Goal: Contribute content: Contribute content

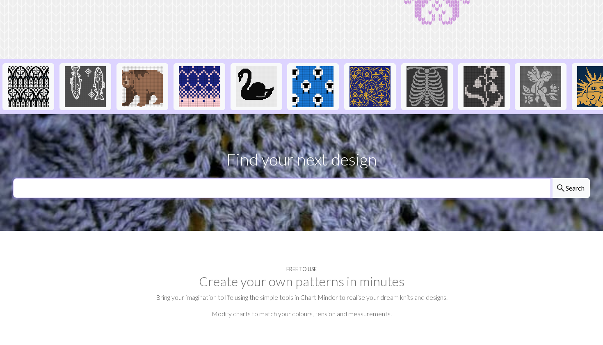
click at [267, 193] on input "text" at bounding box center [282, 188] width 538 height 20
type input "wolf"
click at [570, 188] on button "search Search" at bounding box center [570, 188] width 39 height 20
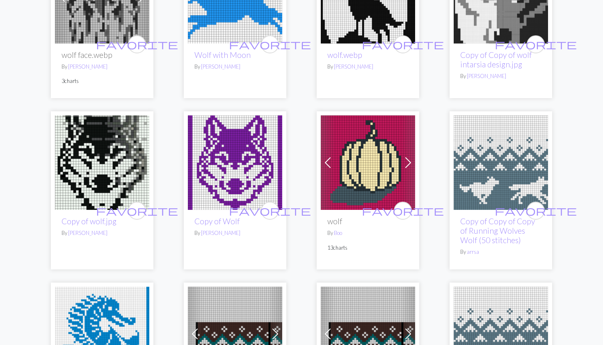
scroll to position [1297, 0]
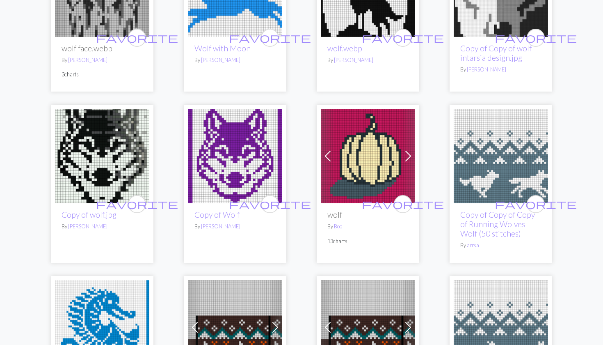
click at [477, 143] on img at bounding box center [501, 156] width 94 height 94
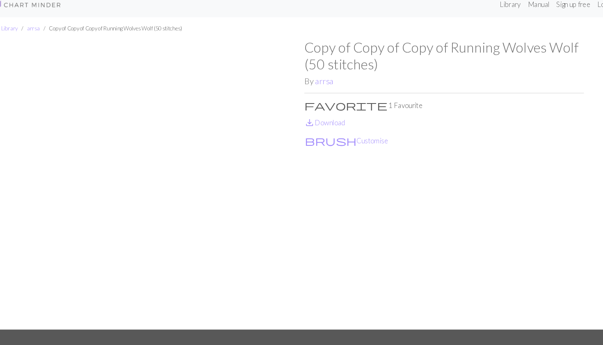
scroll to position [3, 0]
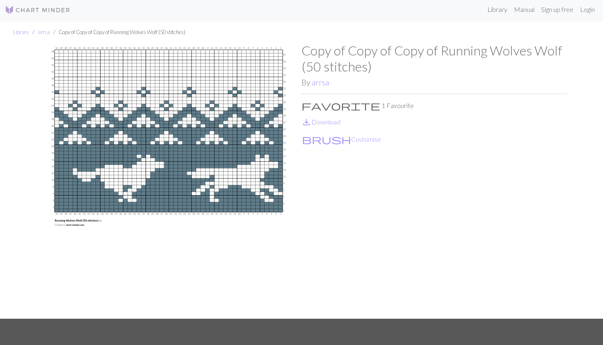
scroll to position [112, 0]
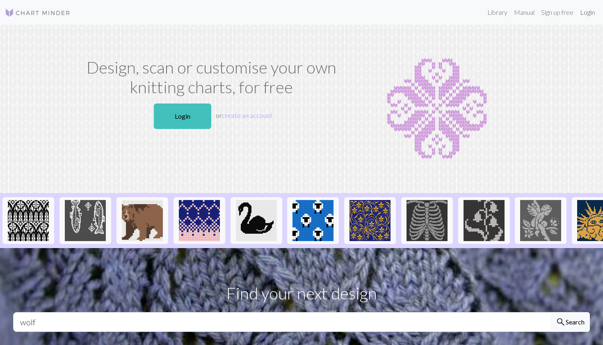
click at [590, 9] on link "Login" at bounding box center [587, 12] width 21 height 16
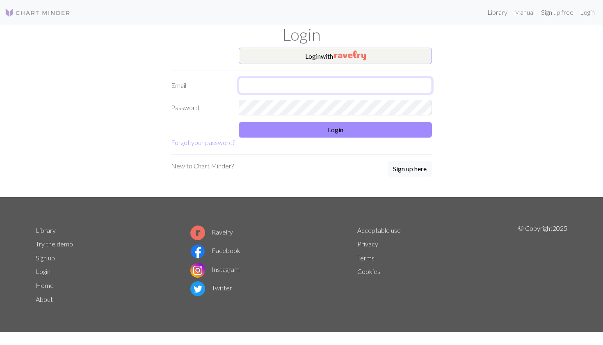
type input "k.fel@gmx.net"
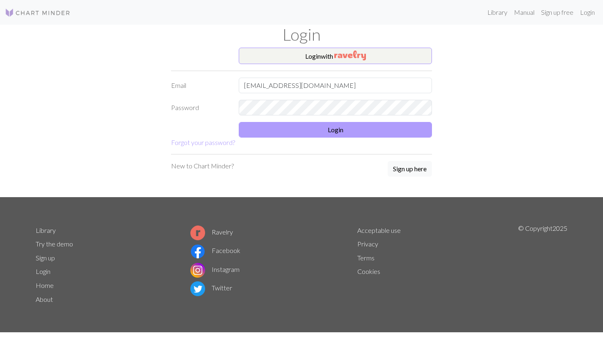
click at [279, 128] on button "Login" at bounding box center [335, 130] width 193 height 16
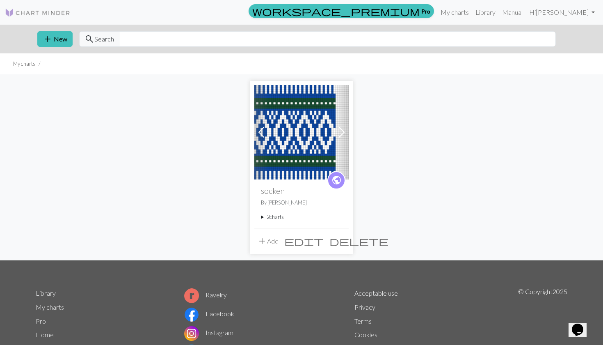
click at [279, 128] on img at bounding box center [301, 132] width 94 height 94
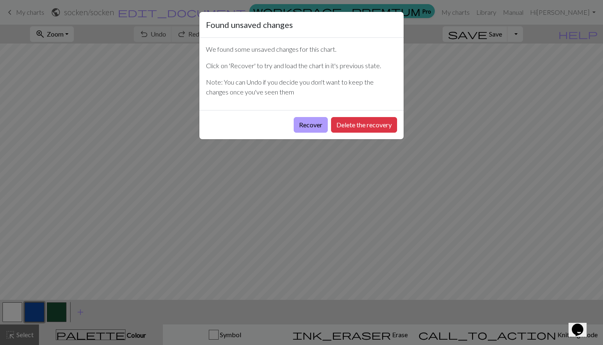
click at [317, 126] on button "Recover" at bounding box center [311, 125] width 34 height 16
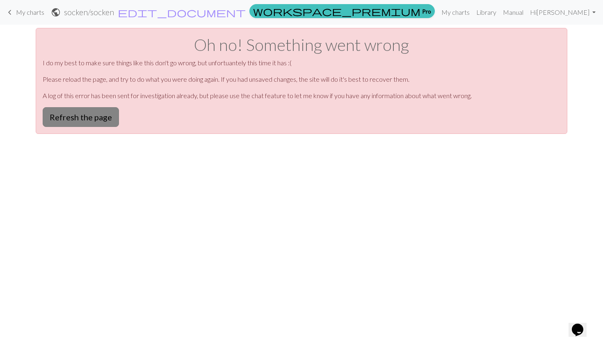
click at [83, 121] on button "Refresh the page" at bounding box center [81, 117] width 76 height 20
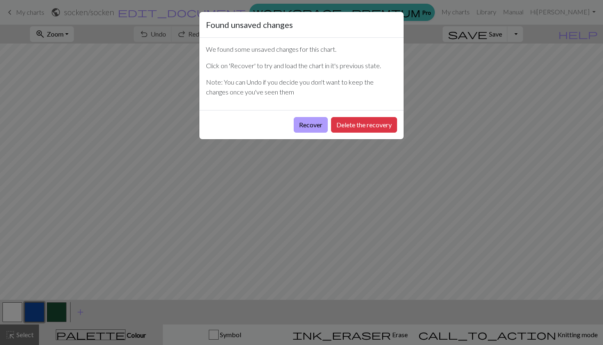
click at [307, 130] on button "Recover" at bounding box center [311, 125] width 34 height 16
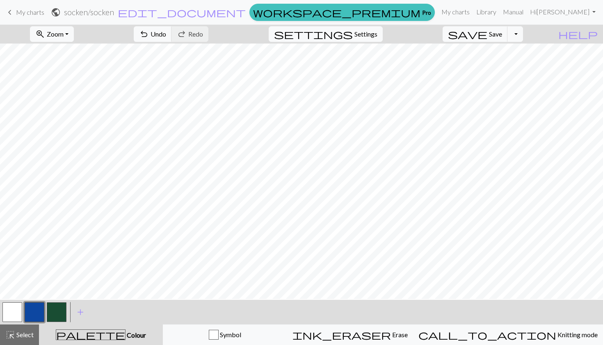
scroll to position [20, 0]
click at [20, 314] on button "button" at bounding box center [12, 312] width 20 height 20
click at [15, 309] on button "button" at bounding box center [12, 312] width 20 height 20
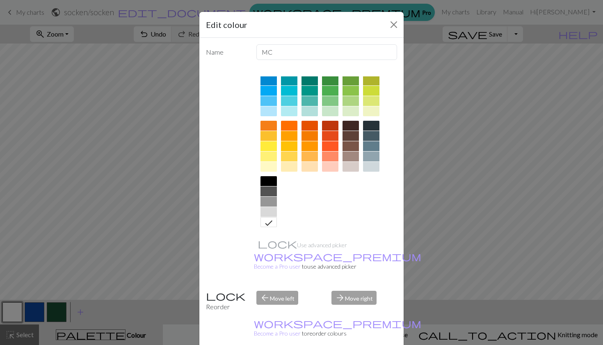
scroll to position [73, 0]
click at [270, 221] on icon at bounding box center [269, 223] width 10 height 10
click at [270, 219] on icon at bounding box center [269, 223] width 10 height 10
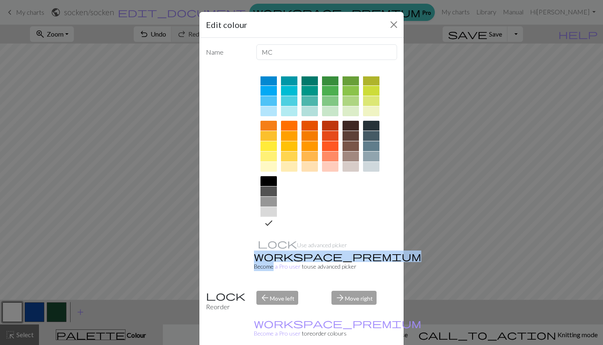
click at [270, 219] on icon at bounding box center [269, 223] width 10 height 10
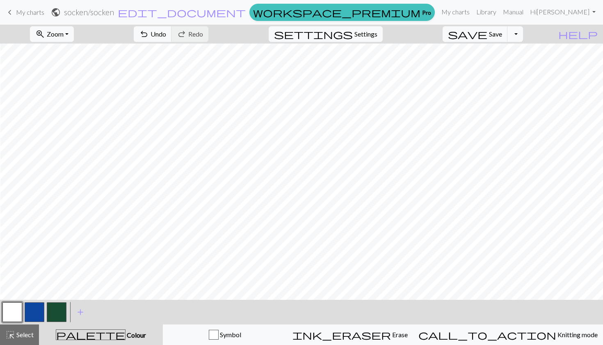
scroll to position [142, 227]
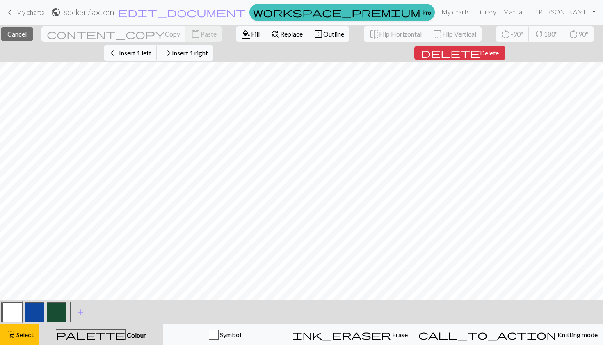
click at [352, 54] on div "close Cancel content_copy Copy content_paste Paste format_color_fill Fill find_…" at bounding box center [301, 185] width 603 height 320
click at [33, 334] on span "Select" at bounding box center [24, 334] width 18 height 8
click at [352, 54] on div "close Cancel content_copy Copy content_paste Paste format_color_fill Fill find_…" at bounding box center [301, 185] width 603 height 320
click at [198, 51] on span "Insert 1 right" at bounding box center [190, 53] width 36 height 8
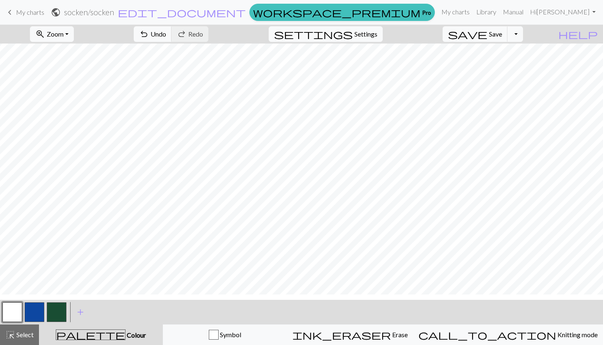
scroll to position [0, 0]
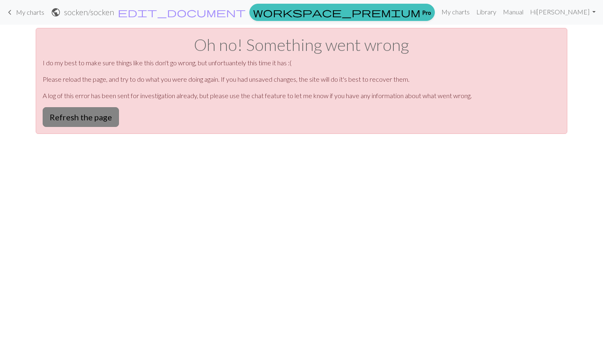
click at [83, 114] on button "Refresh the page" at bounding box center [81, 117] width 76 height 20
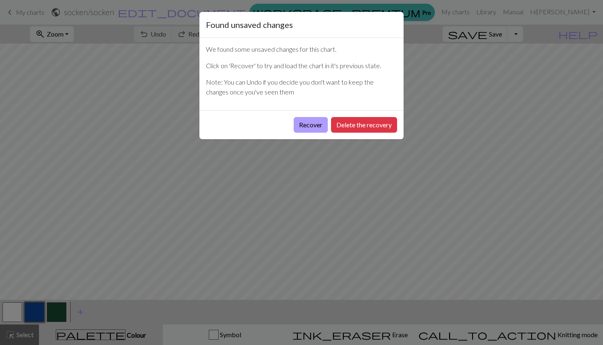
click at [315, 125] on button "Recover" at bounding box center [311, 125] width 34 height 16
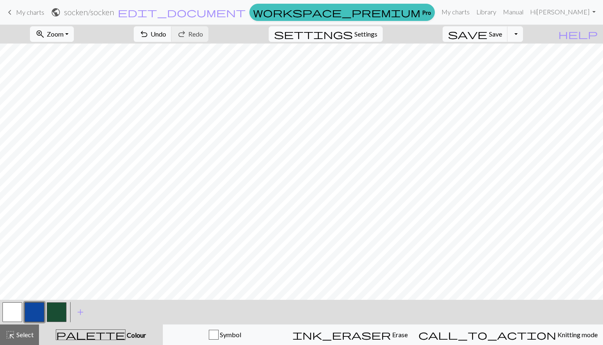
scroll to position [0, 238]
click at [166, 34] on span "Undo" at bounding box center [159, 34] width 16 height 8
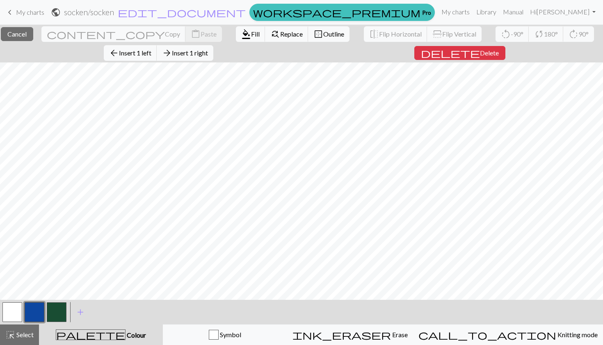
click at [366, 54] on div "close Cancel content_copy Copy content_paste Paste format_color_fill Fill find_…" at bounding box center [301, 185] width 603 height 320
click at [208, 53] on span "Insert 1 right" at bounding box center [190, 53] width 36 height 8
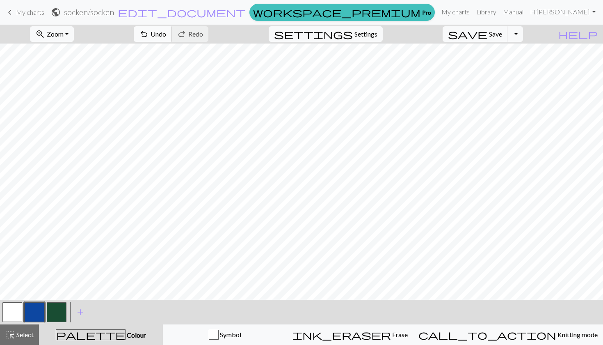
click at [172, 30] on button "undo Undo Undo" at bounding box center [153, 34] width 38 height 16
click at [407, 56] on div "zoom_in Zoom Zoom Fit all Fit width Fit height 50% 100% 150% 200% undo Undo Und…" at bounding box center [301, 185] width 603 height 320
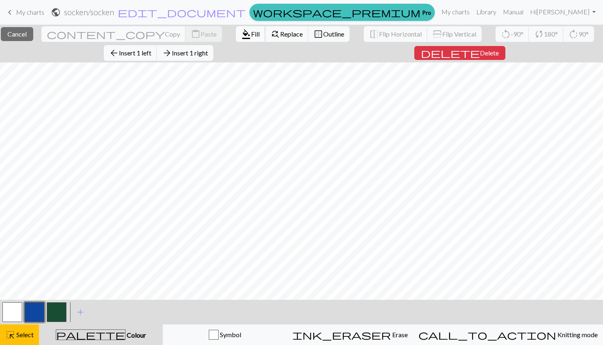
click at [251, 34] on span "Fill" at bounding box center [255, 34] width 9 height 8
click at [405, 51] on div "close Cancel content_copy Copy content_paste Paste format_color_fill Fill find_…" at bounding box center [301, 185] width 603 height 320
click at [251, 37] on span "Fill" at bounding box center [255, 34] width 9 height 8
click at [388, 54] on div "close Cancel content_copy Copy content_paste Paste format_color_fill Fill find_…" at bounding box center [301, 185] width 603 height 320
click at [236, 27] on button "format_color_fill Fill" at bounding box center [251, 34] width 30 height 16
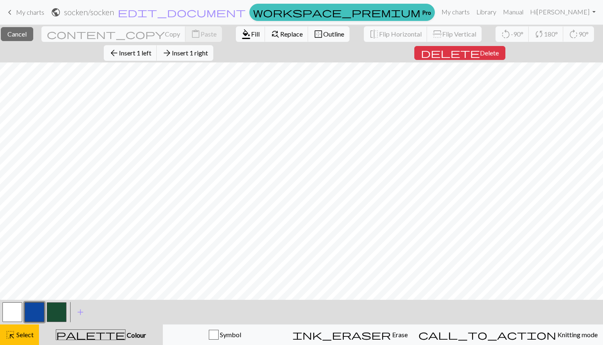
click at [374, 56] on div "close Cancel content_copy Copy content_paste Paste format_color_fill Fill find_…" at bounding box center [301, 185] width 603 height 320
click at [251, 33] on span "Fill" at bounding box center [255, 34] width 9 height 8
click at [364, 57] on div "close Cancel content_copy Copy content_paste Paste format_color_fill Fill find_…" at bounding box center [301, 185] width 603 height 320
click at [251, 35] on span "Fill" at bounding box center [255, 34] width 9 height 8
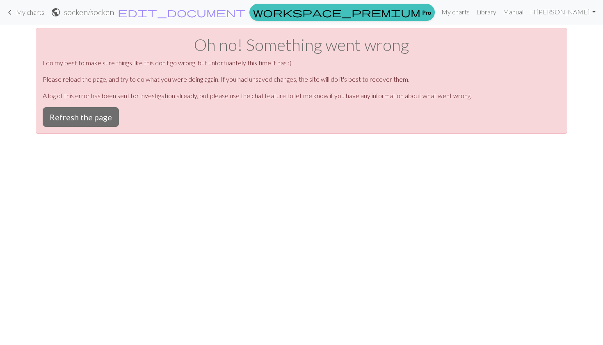
scroll to position [0, 0]
click at [101, 116] on button "Refresh the page" at bounding box center [81, 117] width 76 height 20
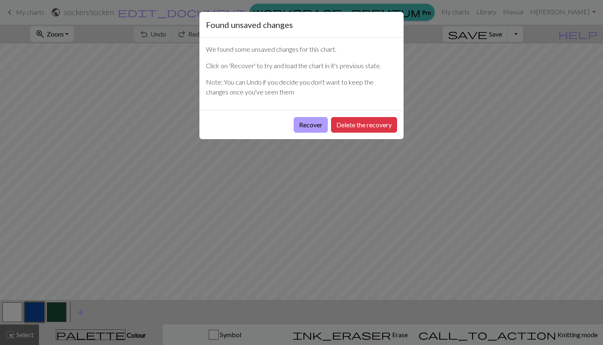
click at [311, 126] on button "Recover" at bounding box center [311, 125] width 34 height 16
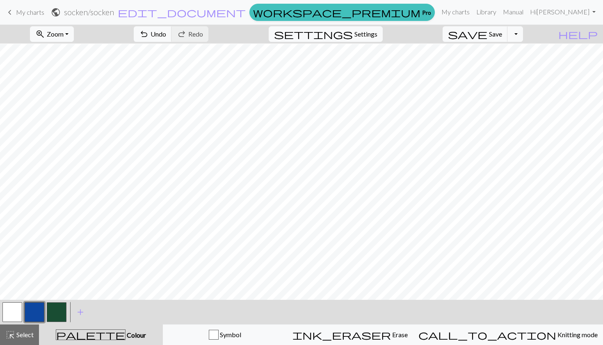
scroll to position [142, 227]
click at [7, 306] on button "button" at bounding box center [12, 312] width 20 height 20
click at [166, 37] on span "Undo" at bounding box center [159, 34] width 16 height 8
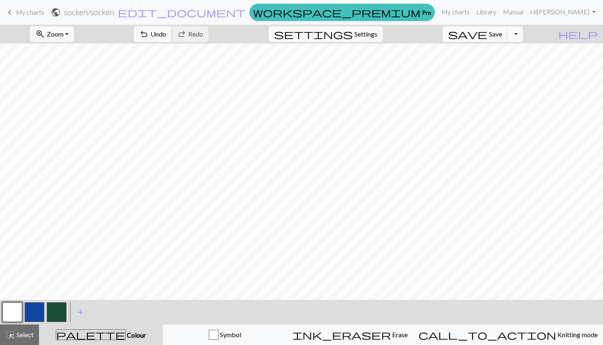
click at [149, 30] on span "undo" at bounding box center [144, 33] width 10 height 11
click at [166, 33] on span "Undo" at bounding box center [159, 34] width 16 height 8
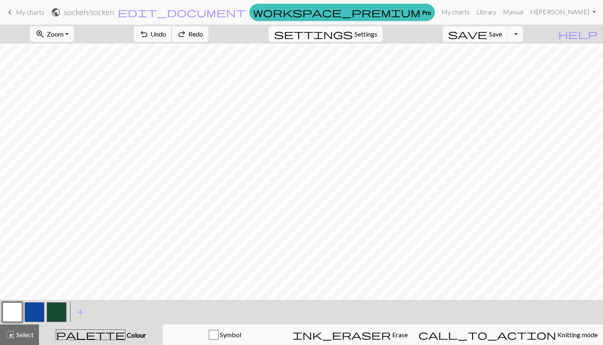
click at [166, 33] on span "Undo" at bounding box center [159, 34] width 16 height 8
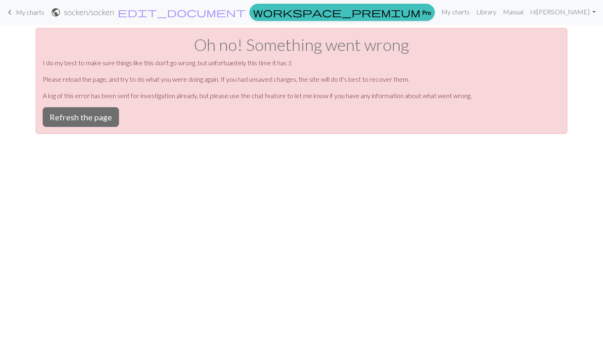
scroll to position [0, 0]
click at [109, 114] on button "Refresh the page" at bounding box center [81, 117] width 76 height 20
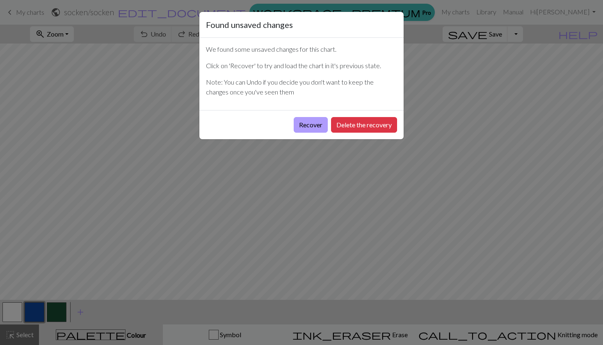
click at [304, 127] on button "Recover" at bounding box center [311, 125] width 34 height 16
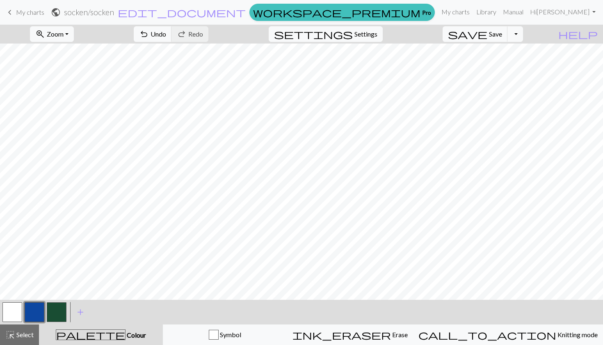
scroll to position [0, 227]
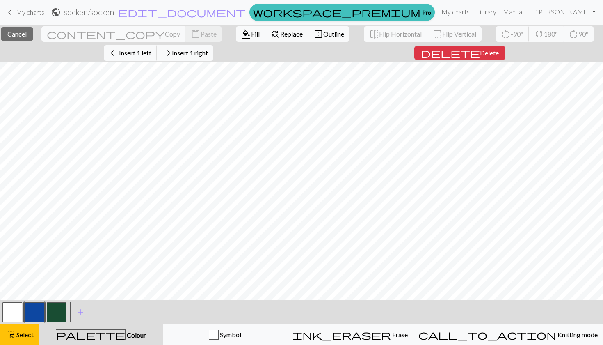
click at [555, 51] on div "close Cancel content_copy Copy content_paste Paste format_color_fill Fill find_…" at bounding box center [301, 185] width 603 height 320
click at [251, 33] on span "Fill" at bounding box center [255, 34] width 9 height 8
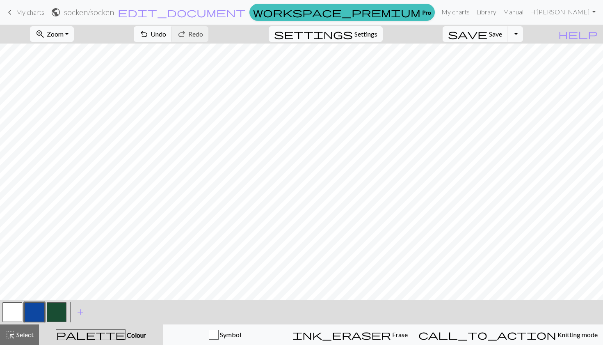
click at [563, 55] on div "zoom_in Zoom Zoom Fit all Fit width Fit height 50% 100% 150% 200% undo Undo Und…" at bounding box center [301, 185] width 603 height 320
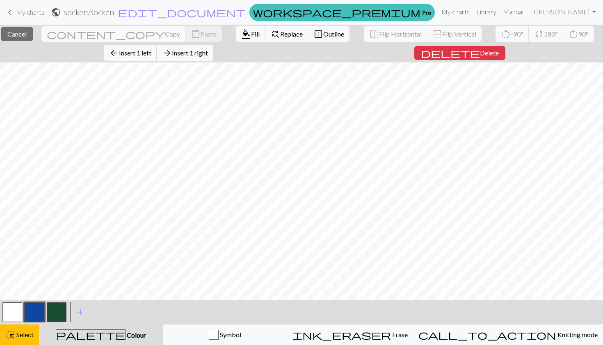
click at [251, 32] on span "Fill" at bounding box center [255, 34] width 9 height 8
click at [552, 54] on div "close Cancel content_copy Copy content_paste Paste format_color_fill Fill find_…" at bounding box center [301, 185] width 603 height 320
click at [251, 32] on span "Fill" at bounding box center [255, 34] width 9 height 8
click at [538, 53] on div "close Cancel content_copy Copy content_paste Paste format_color_fill Fill find_…" at bounding box center [301, 185] width 603 height 320
click at [251, 32] on span "Fill" at bounding box center [255, 34] width 9 height 8
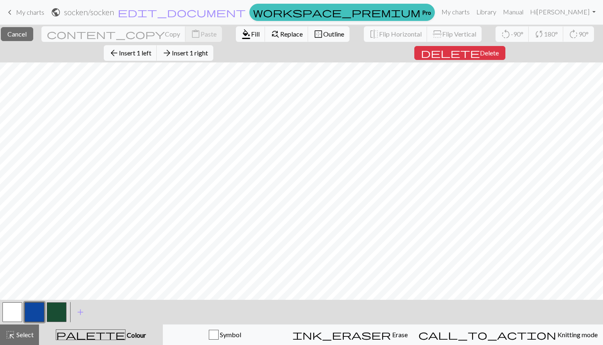
click at [528, 55] on div "close Cancel content_copy Copy content_paste Paste format_color_fill Fill find_…" at bounding box center [301, 185] width 603 height 320
click at [265, 29] on button "find_replace Replace" at bounding box center [286, 34] width 43 height 16
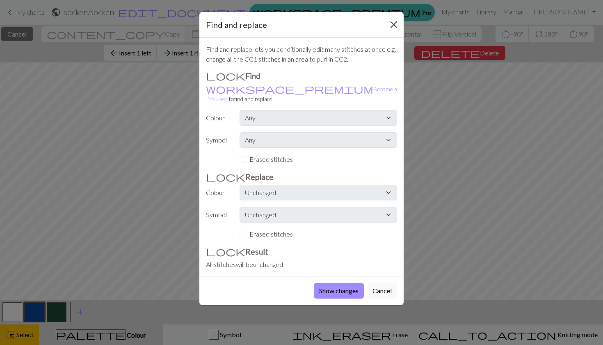
click at [393, 24] on button "Close" at bounding box center [393, 24] width 13 height 13
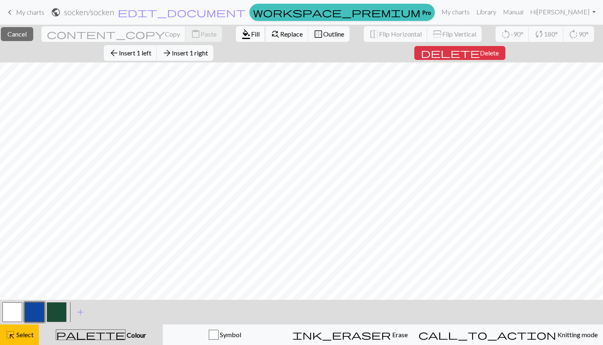
click at [251, 30] on span "Fill" at bounding box center [255, 34] width 9 height 8
click at [517, 57] on div "close Cancel content_copy Copy content_paste Paste format_color_fill Fill find_…" at bounding box center [301, 185] width 603 height 320
click at [251, 35] on span "Fill" at bounding box center [255, 34] width 9 height 8
click at [506, 53] on div "close Cancel content_copy Copy content_paste Paste format_color_fill Fill find_…" at bounding box center [301, 185] width 603 height 320
click at [236, 30] on button "format_color_fill Fill" at bounding box center [251, 34] width 30 height 16
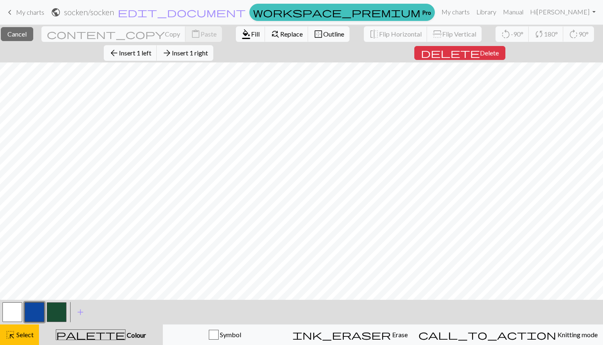
click at [494, 55] on div "close Cancel content_copy Copy content_paste Paste format_color_fill Fill find_…" at bounding box center [301, 185] width 603 height 320
click at [241, 30] on span "format_color_fill" at bounding box center [246, 33] width 10 height 11
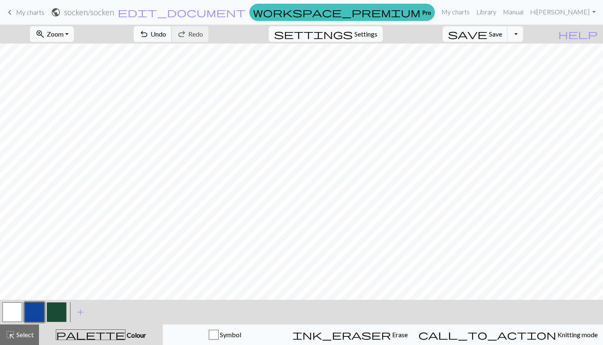
click at [172, 28] on button "undo Undo Undo" at bounding box center [153, 34] width 38 height 16
click at [166, 34] on span "Undo" at bounding box center [159, 34] width 16 height 8
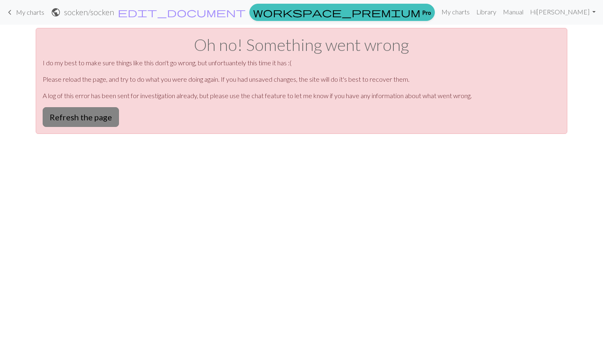
click at [96, 114] on button "Refresh the page" at bounding box center [81, 117] width 76 height 20
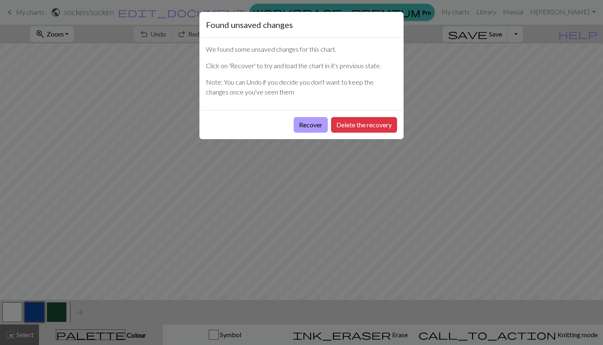
click at [309, 124] on button "Recover" at bounding box center [311, 125] width 34 height 16
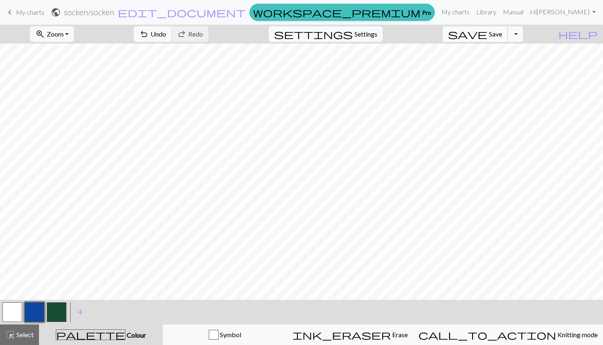
scroll to position [0, 227]
click at [487, 36] on span "save" at bounding box center [467, 33] width 39 height 11
click at [8, 311] on button "button" at bounding box center [12, 312] width 20 height 20
click at [149, 36] on span "undo" at bounding box center [144, 33] width 10 height 11
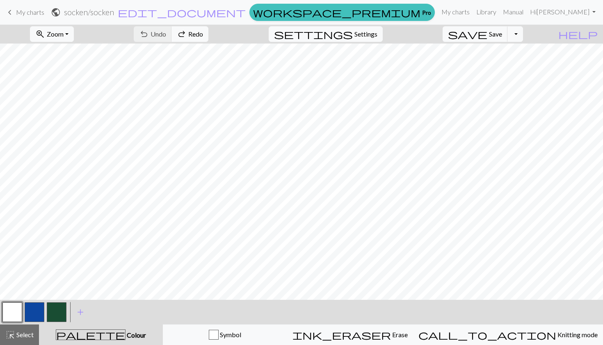
click at [9, 318] on button "button" at bounding box center [12, 312] width 20 height 20
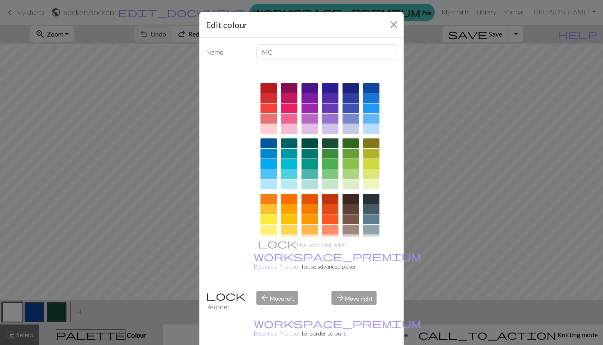
click at [9, 318] on div "Edit colour Name MC Use advanced picker workspace_premium Become a Pro user to …" at bounding box center [301, 172] width 603 height 345
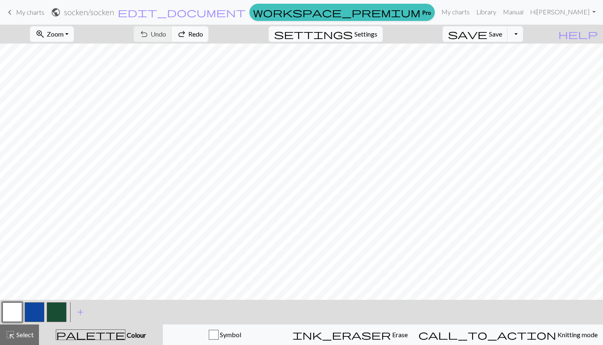
click at [9, 318] on button "button" at bounding box center [12, 312] width 20 height 20
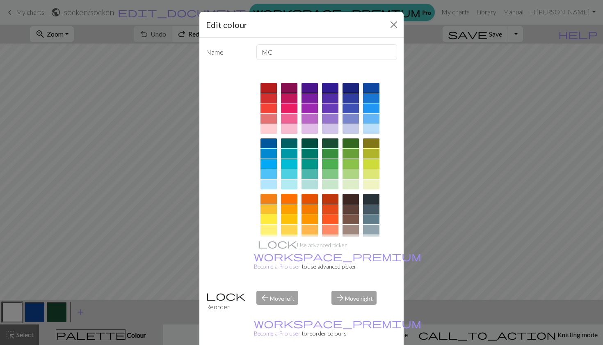
click at [9, 318] on div "Edit colour Name MC Use advanced picker workspace_premium Become a Pro user to …" at bounding box center [301, 172] width 603 height 345
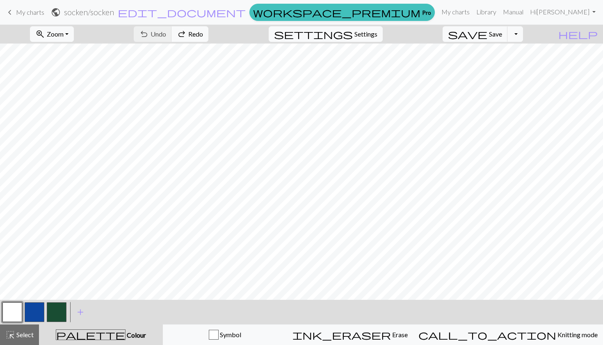
click at [18, 315] on button "button" at bounding box center [12, 312] width 20 height 20
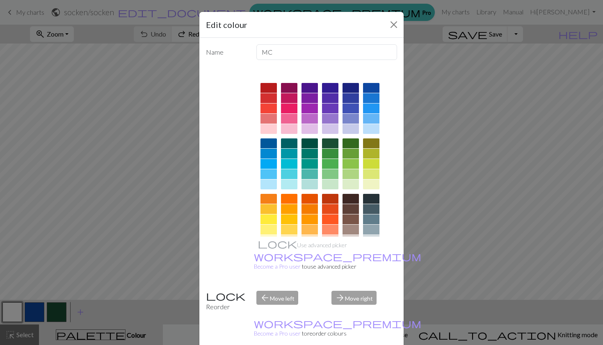
click at [14, 314] on div "Edit colour Name MC Use advanced picker workspace_premium Become a Pro user to …" at bounding box center [301, 172] width 603 height 345
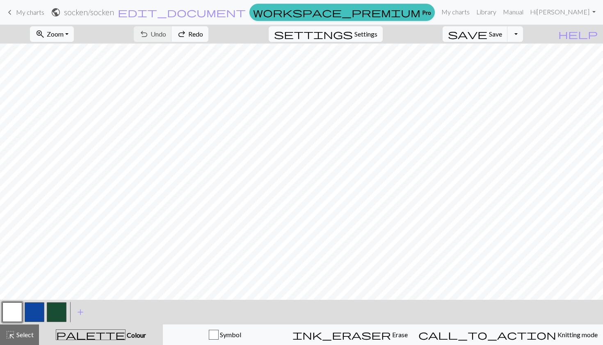
click at [14, 314] on button "button" at bounding box center [12, 312] width 20 height 20
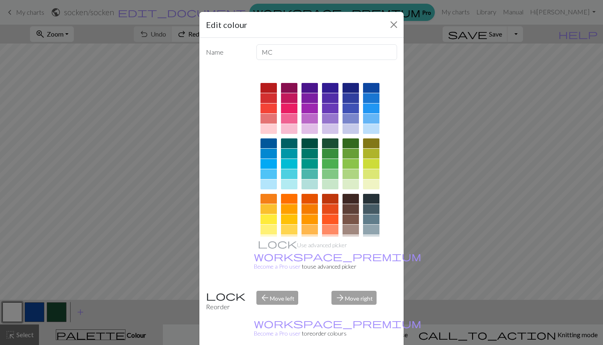
click at [14, 314] on div "Edit colour Name MC Use advanced picker workspace_premium Become a Pro user to …" at bounding box center [301, 172] width 603 height 345
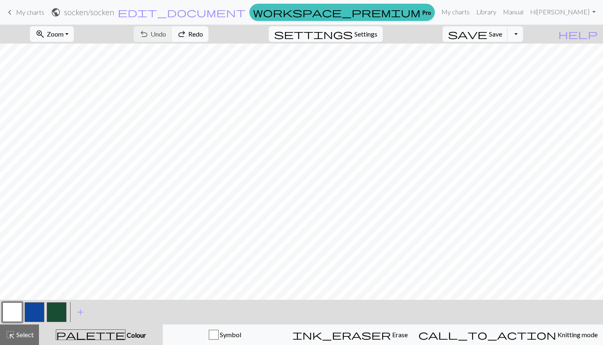
click at [14, 314] on button "button" at bounding box center [12, 312] width 20 height 20
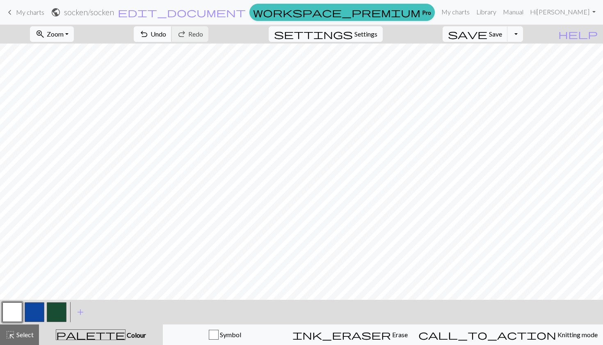
click at [172, 38] on button "undo Undo Undo" at bounding box center [153, 34] width 38 height 16
click at [62, 308] on button "button" at bounding box center [57, 312] width 20 height 20
click at [59, 310] on button "button" at bounding box center [57, 312] width 20 height 20
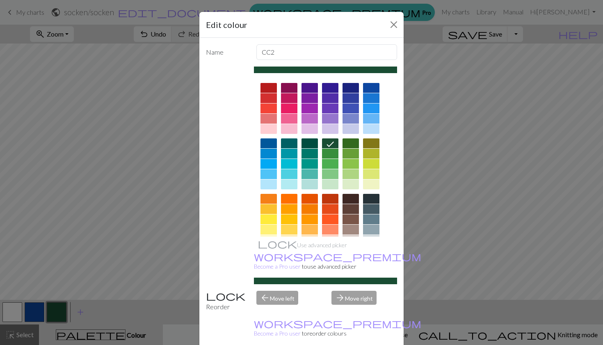
click at [57, 314] on div "Edit colour Name CC2 Use advanced picker workspace_premium Become a Pro user to…" at bounding box center [301, 172] width 603 height 345
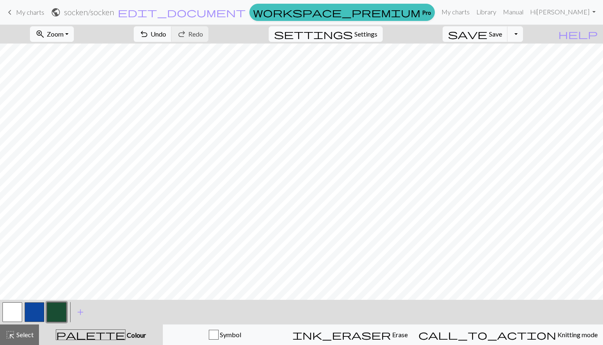
click at [60, 312] on button "button" at bounding box center [57, 312] width 20 height 20
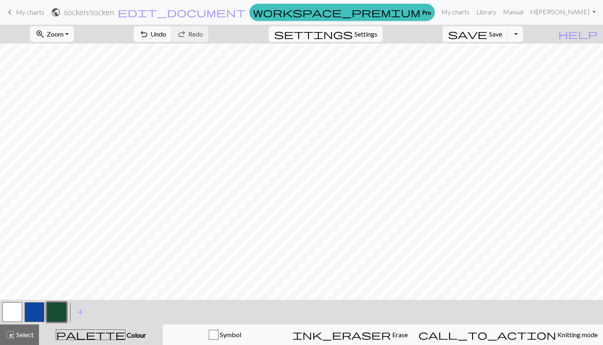
click at [52, 308] on button "button" at bounding box center [57, 312] width 20 height 20
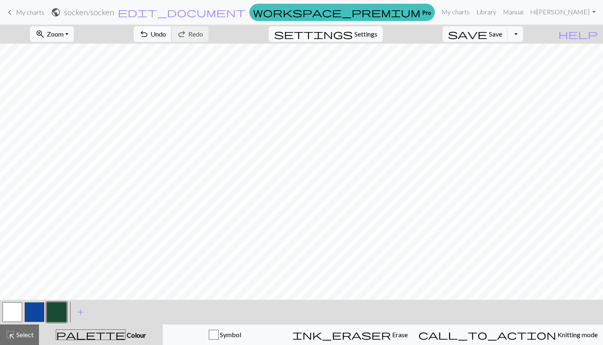
click at [172, 37] on button "undo Undo Undo" at bounding box center [153, 34] width 38 height 16
click at [63, 315] on button "button" at bounding box center [57, 312] width 20 height 20
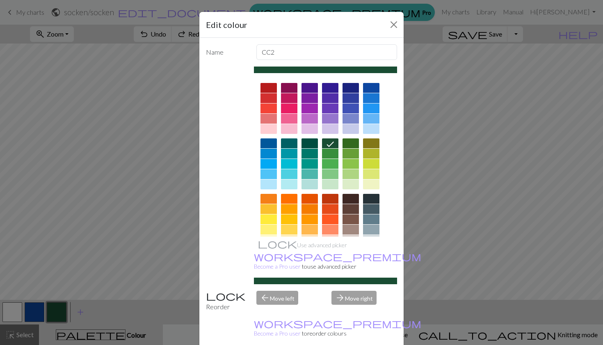
click at [63, 315] on div "Edit colour Name CC2 Use advanced picker workspace_premium Become a Pro user to…" at bounding box center [301, 172] width 603 height 345
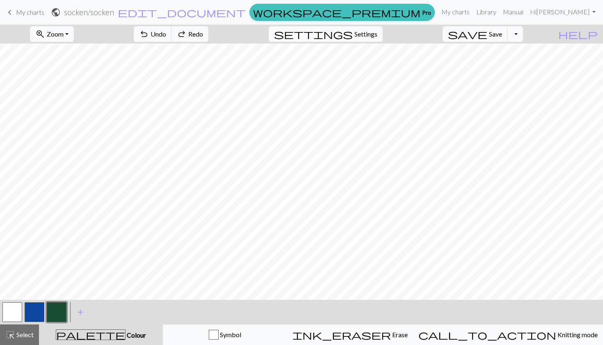
click at [55, 311] on button "button" at bounding box center [57, 312] width 20 height 20
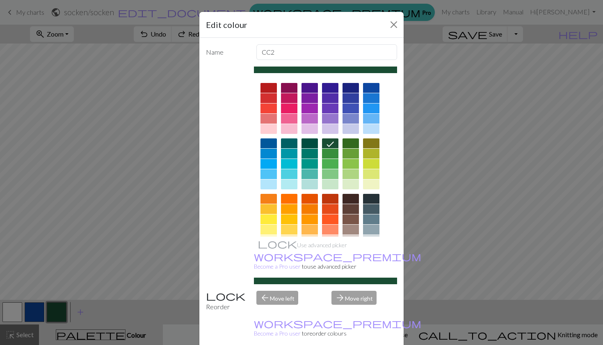
click at [55, 311] on div "Edit colour Name CC2 Use advanced picker workspace_premium Become a Pro user to…" at bounding box center [301, 172] width 603 height 345
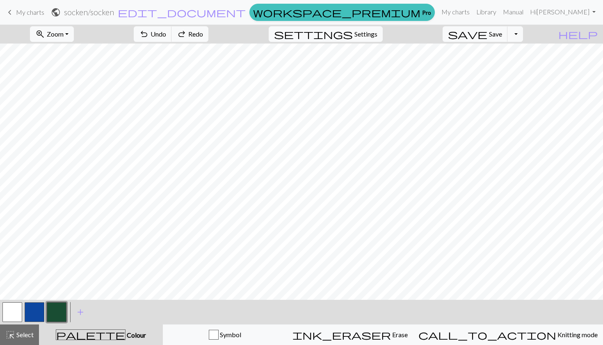
click at [55, 311] on button "button" at bounding box center [57, 312] width 20 height 20
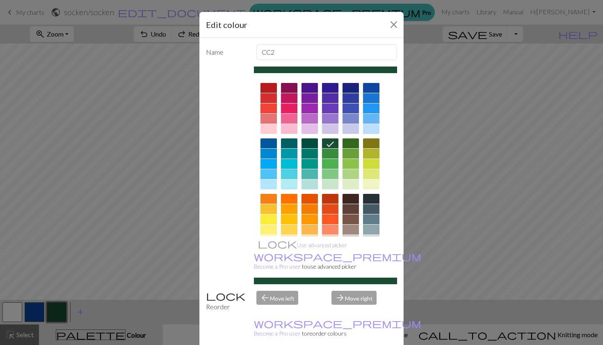
click at [55, 311] on div "Edit colour Name CC2 Use advanced picker workspace_premium Become a Pro user to…" at bounding box center [301, 172] width 603 height 345
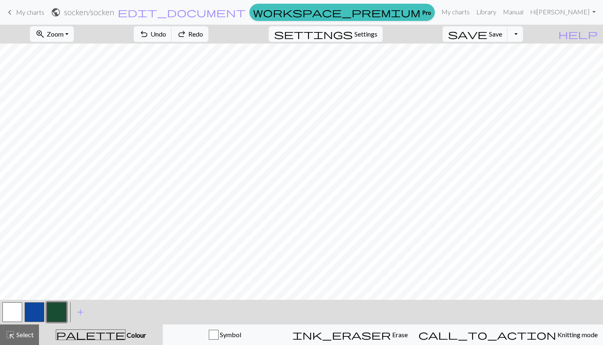
click at [55, 311] on button "button" at bounding box center [57, 312] width 20 height 20
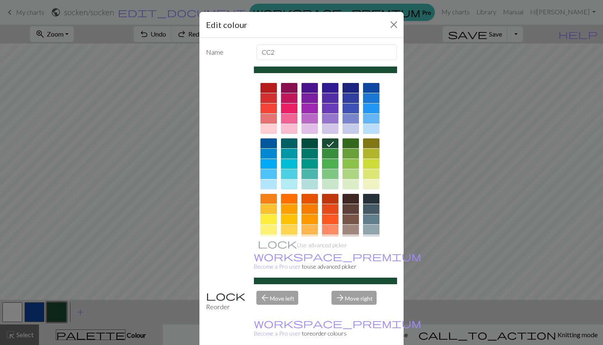
click at [55, 311] on div "Edit colour Name CC2 Use advanced picker workspace_premium Become a Pro user to…" at bounding box center [301, 172] width 603 height 345
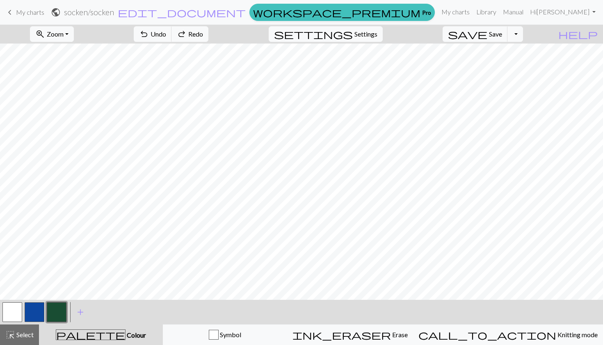
click at [55, 311] on button "button" at bounding box center [57, 312] width 20 height 20
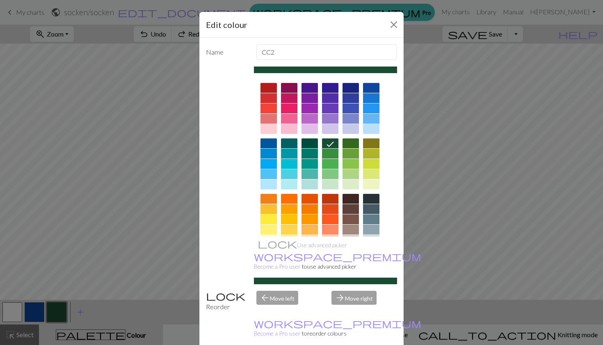
click at [55, 311] on div "Edit colour Name CC2 Use advanced picker workspace_premium Become a Pro user to…" at bounding box center [301, 172] width 603 height 345
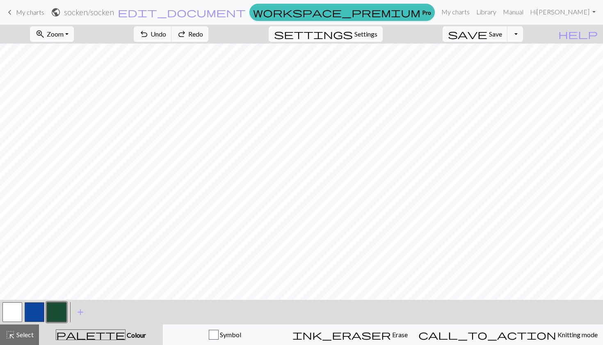
click at [55, 311] on button "button" at bounding box center [57, 312] width 20 height 20
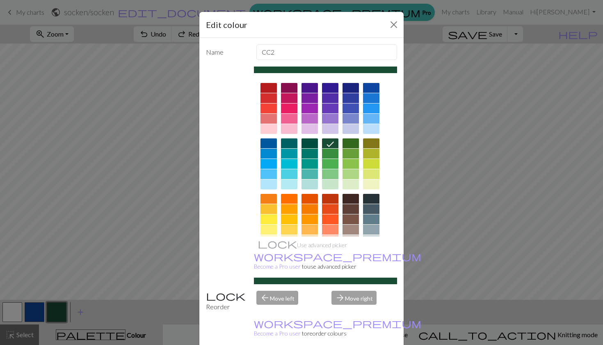
click at [55, 311] on div "Edit colour Name CC2 Use advanced picker workspace_premium Become a Pro user to…" at bounding box center [301, 172] width 603 height 345
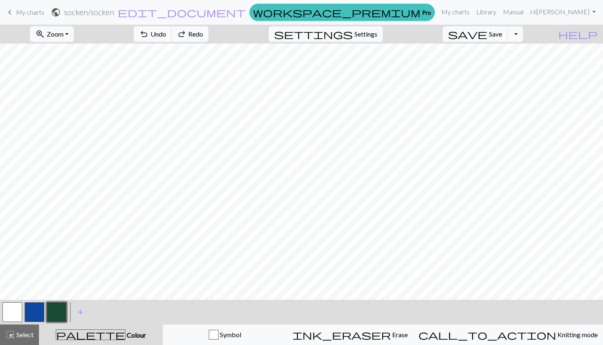
click at [55, 311] on button "button" at bounding box center [57, 312] width 20 height 20
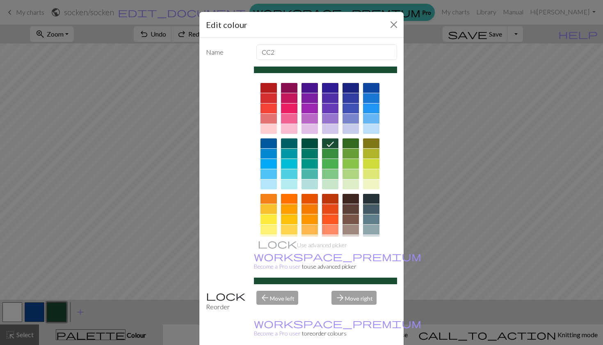
click at [55, 311] on div "Edit colour Name CC2 Use advanced picker workspace_premium Become a Pro user to…" at bounding box center [301, 172] width 603 height 345
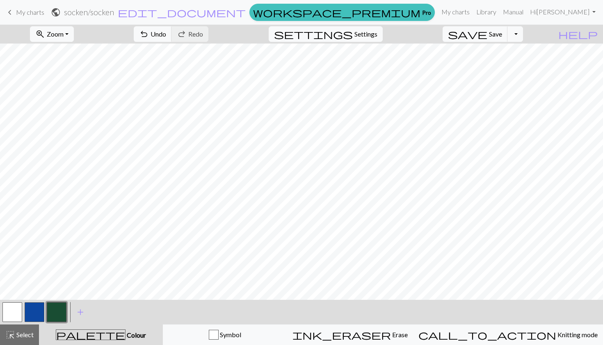
click at [11, 316] on button "button" at bounding box center [12, 312] width 20 height 20
click at [166, 32] on span "Undo" at bounding box center [159, 34] width 16 height 8
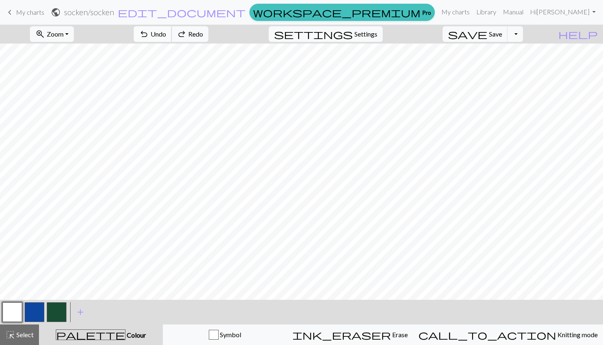
click at [166, 32] on span "Undo" at bounding box center [159, 34] width 16 height 8
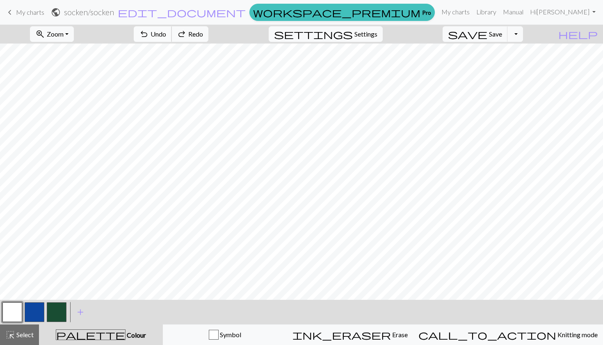
click at [166, 32] on span "Undo" at bounding box center [159, 34] width 16 height 8
click at [502, 32] on span "Save" at bounding box center [495, 34] width 13 height 8
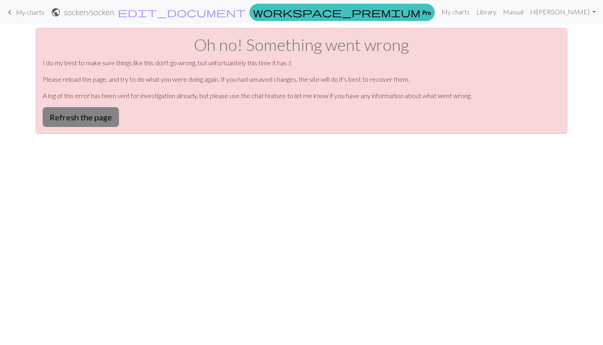
click at [107, 124] on button "Refresh the page" at bounding box center [81, 117] width 76 height 20
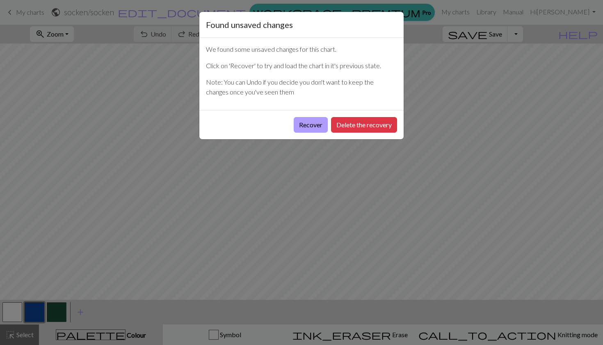
click at [307, 125] on button "Recover" at bounding box center [311, 125] width 34 height 16
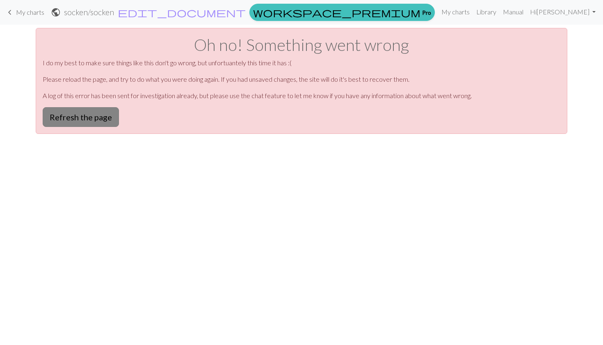
click at [111, 114] on button "Refresh the page" at bounding box center [81, 117] width 76 height 20
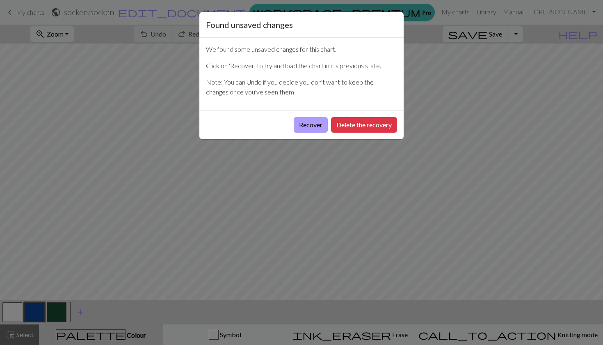
click at [311, 121] on button "Recover" at bounding box center [311, 125] width 34 height 16
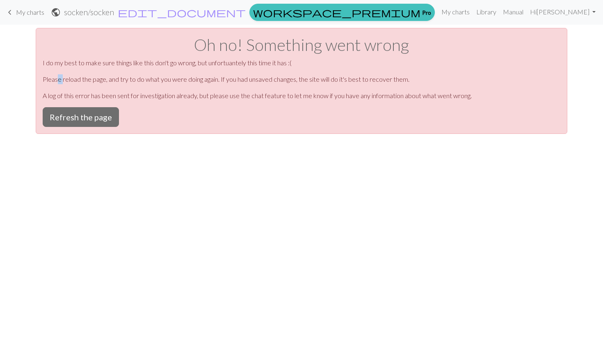
drag, startPoint x: 58, startPoint y: 78, endPoint x: 65, endPoint y: 77, distance: 7.0
click at [64, 77] on p "Please reload the page, and try to do what you were doing again. If you had uns…" at bounding box center [302, 79] width 518 height 10
click at [82, 118] on button "Refresh the page" at bounding box center [81, 117] width 76 height 20
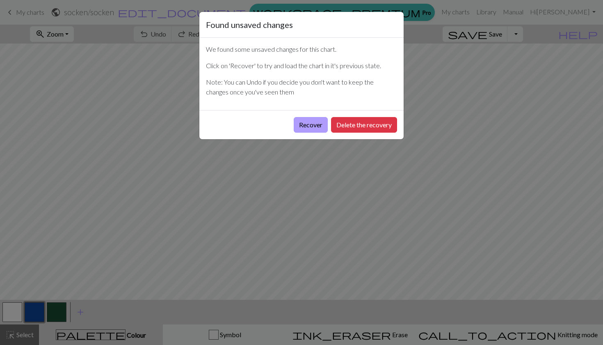
click at [299, 124] on button "Recover" at bounding box center [311, 125] width 34 height 16
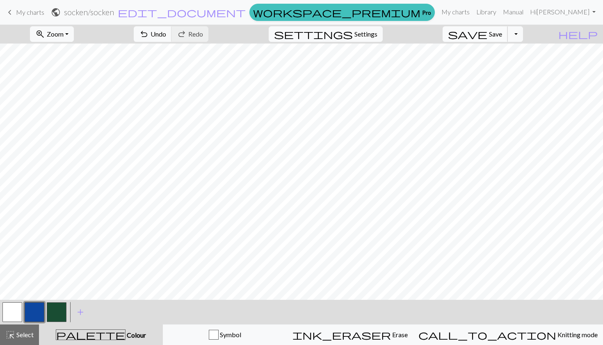
click at [502, 35] on span "Save" at bounding box center [495, 34] width 13 height 8
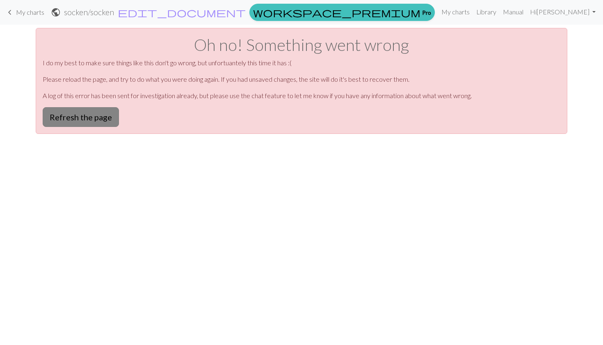
click at [78, 124] on button "Refresh the page" at bounding box center [81, 117] width 76 height 20
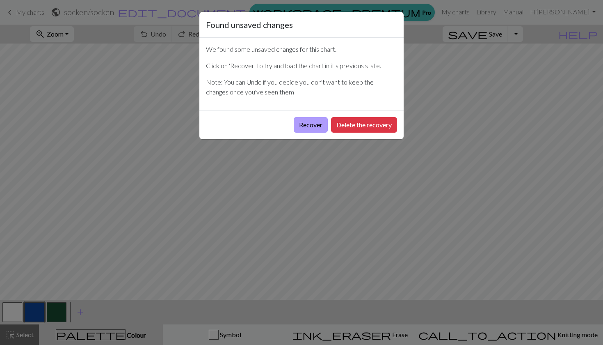
click at [309, 127] on button "Recover" at bounding box center [311, 125] width 34 height 16
